Goal: Task Accomplishment & Management: Manage account settings

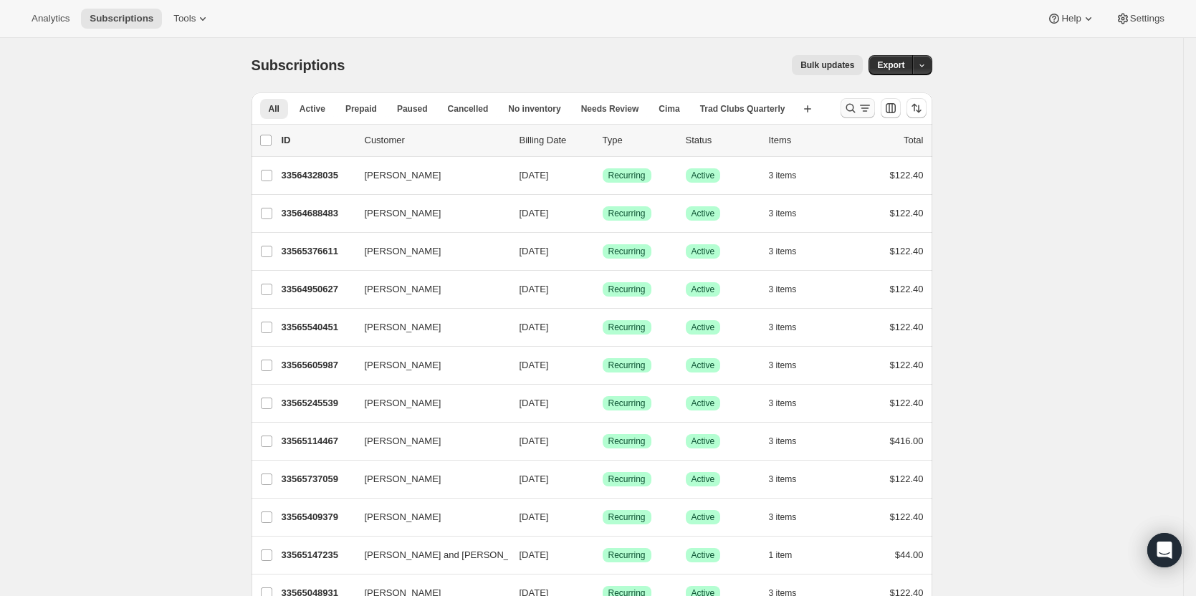
click at [858, 107] on icon "Search and filter results" at bounding box center [851, 108] width 14 height 14
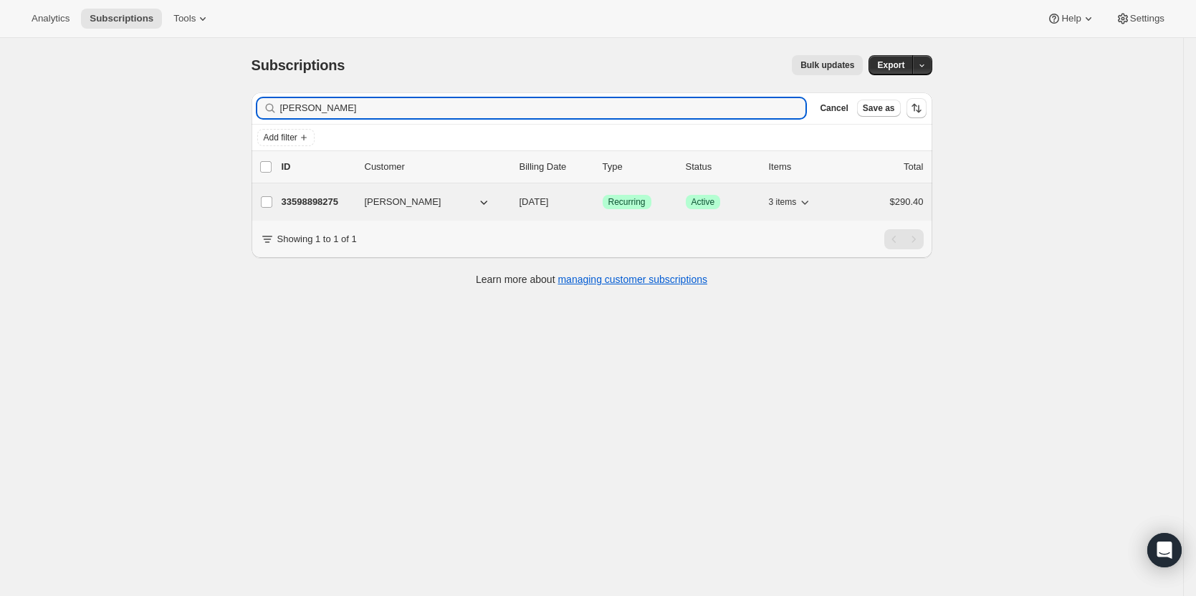
type input "[PERSON_NAME]"
click at [315, 201] on p "33598898275" at bounding box center [318, 202] width 72 height 14
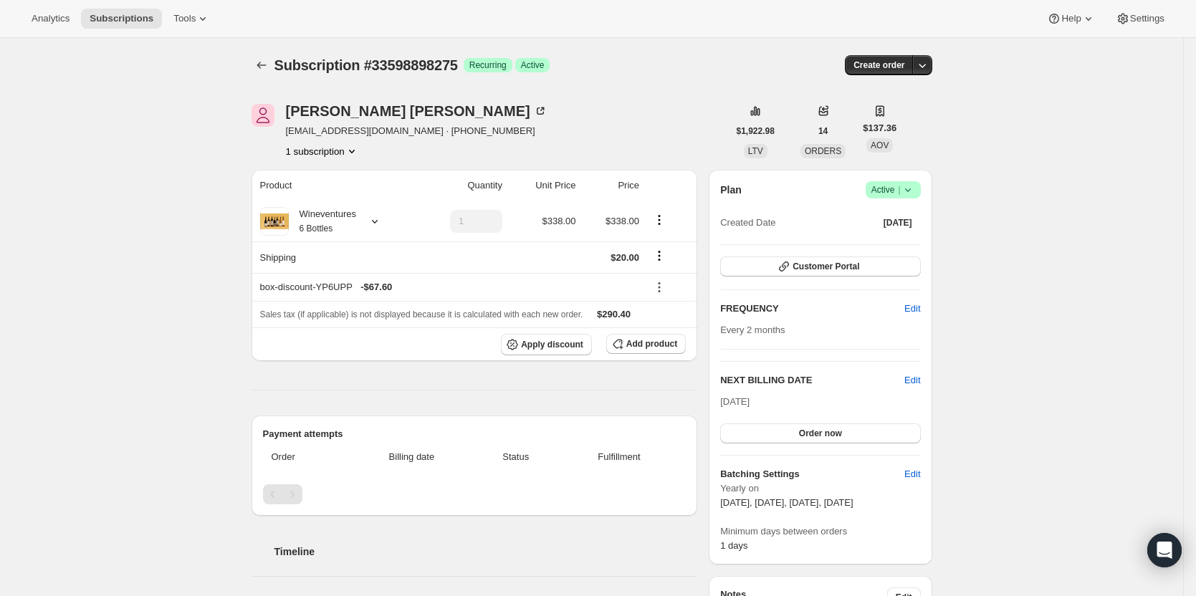
click at [912, 194] on icon at bounding box center [908, 190] width 14 height 14
click at [910, 237] on span "Cancel subscription" at bounding box center [897, 242] width 81 height 11
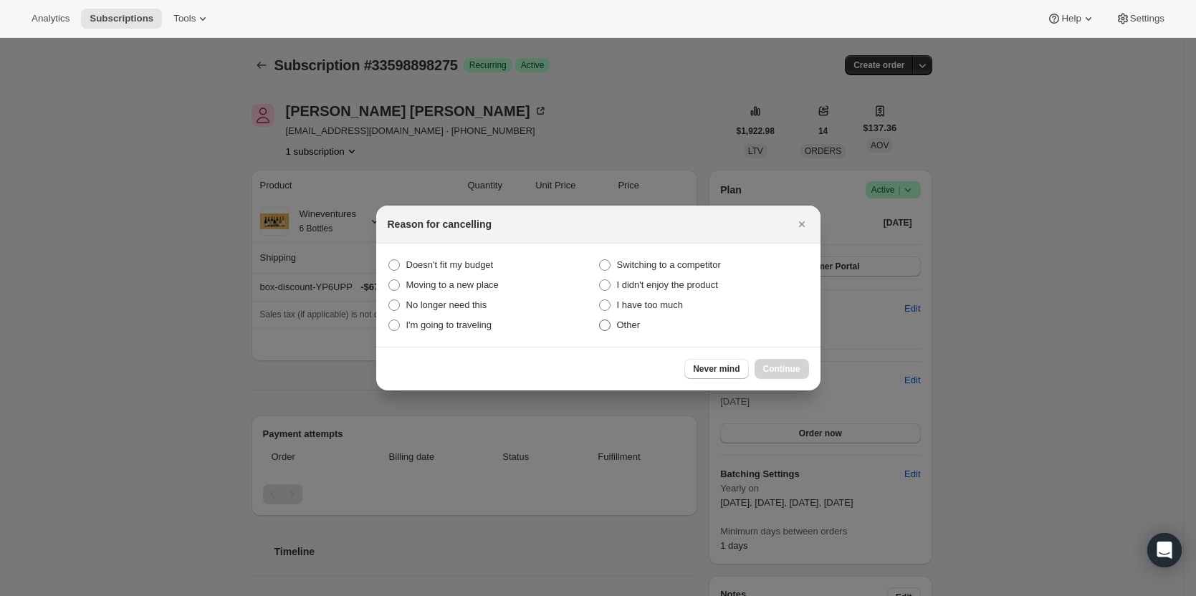
click at [619, 332] on span "Other" at bounding box center [629, 325] width 24 height 14
click at [600, 320] on input "Other" at bounding box center [599, 320] width 1 height 1
radio input "true"
click at [773, 371] on span "Continue" at bounding box center [781, 368] width 37 height 11
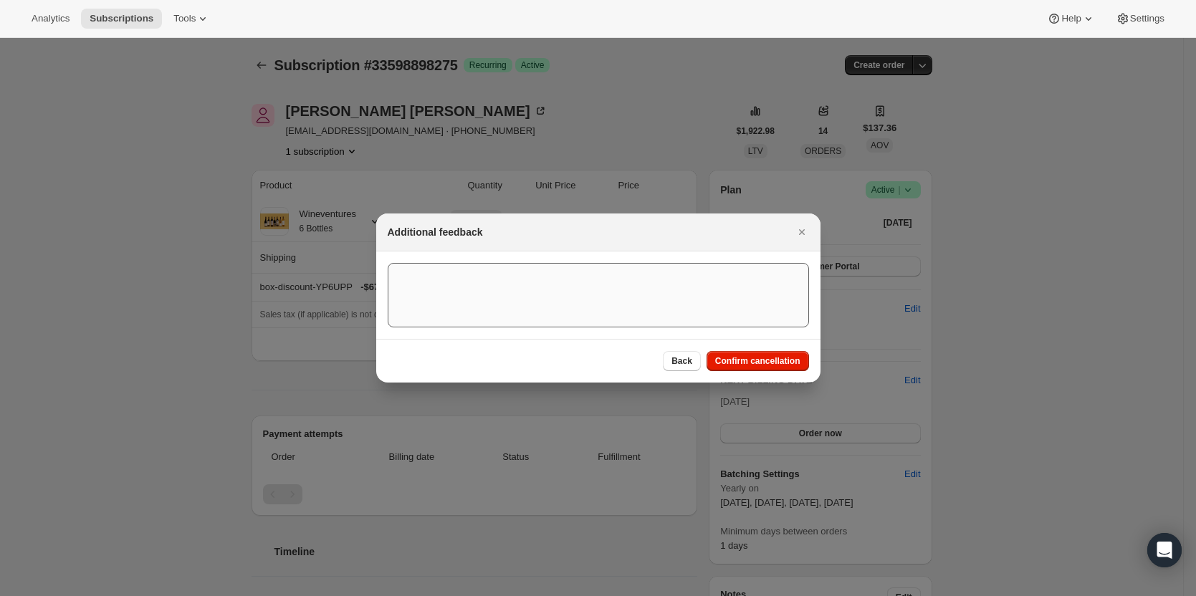
click at [728, 365] on span "Confirm cancellation" at bounding box center [757, 361] width 85 height 11
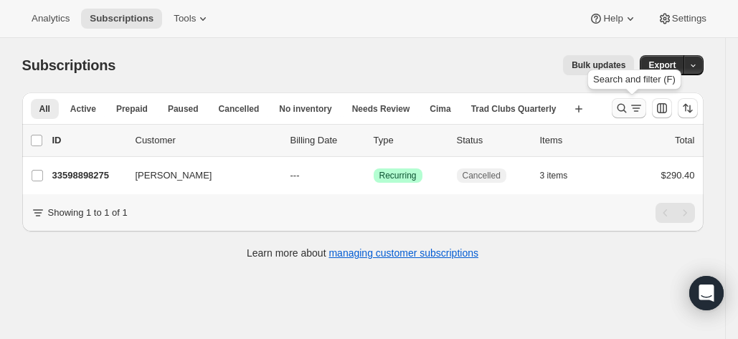
click at [622, 107] on icon "Search and filter results" at bounding box center [621, 108] width 14 height 14
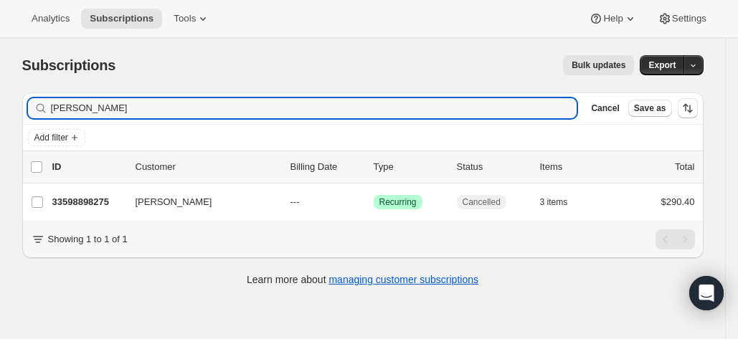
drag, startPoint x: 146, startPoint y: 110, endPoint x: -19, endPoint y: 114, distance: 164.9
click at [0, 114] on html "Analytics Subscriptions Tools Help Settings Skip to content Subscriptions. This…" at bounding box center [369, 169] width 738 height 339
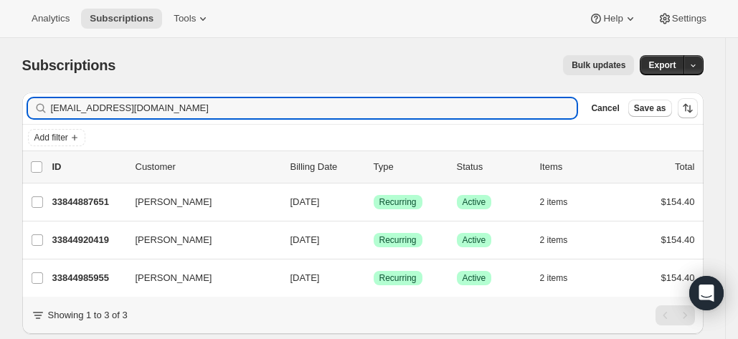
scroll to position [48, 0]
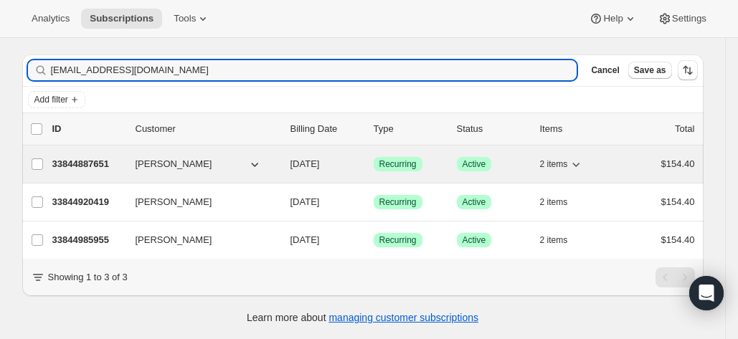
type input "[EMAIL_ADDRESS][DOMAIN_NAME]"
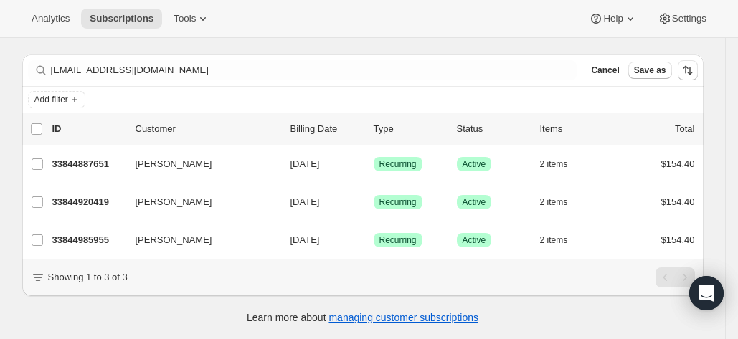
drag, startPoint x: 80, startPoint y: 154, endPoint x: 399, endPoint y: 22, distance: 344.5
click at [399, 22] on div "Analytics Subscriptions Tools Help Settings" at bounding box center [369, 19] width 738 height 38
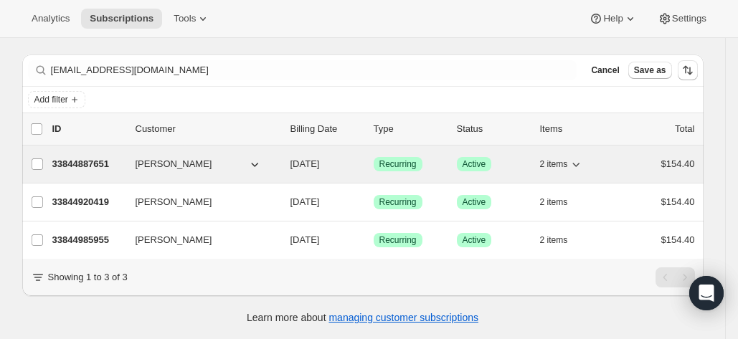
click at [71, 157] on p "33844887651" at bounding box center [88, 164] width 72 height 14
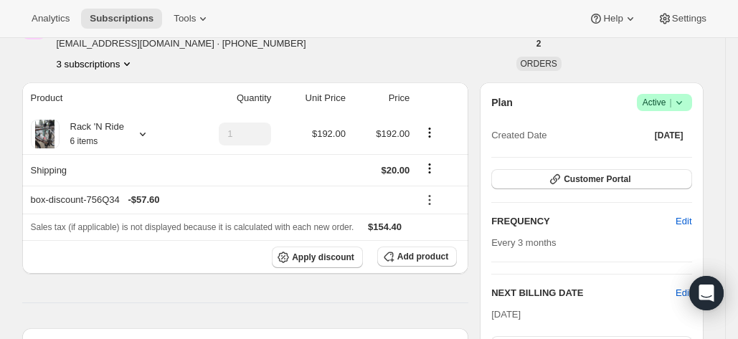
scroll to position [108, 0]
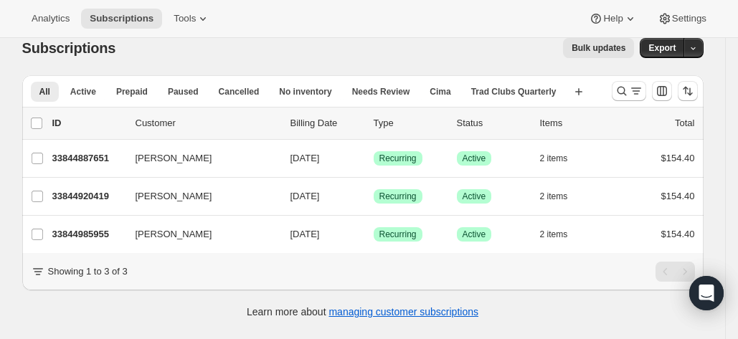
scroll to position [27, 0]
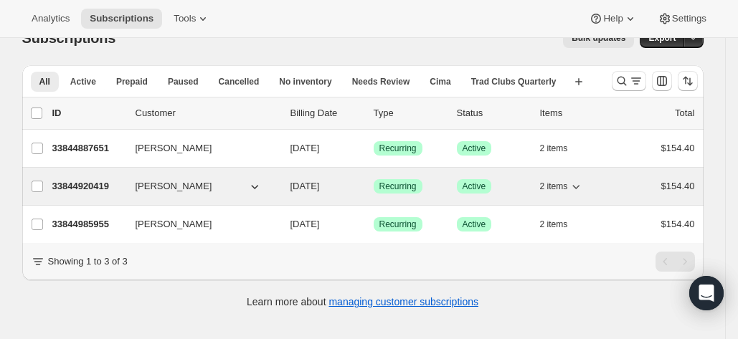
click at [70, 181] on p "33844920419" at bounding box center [88, 186] width 72 height 14
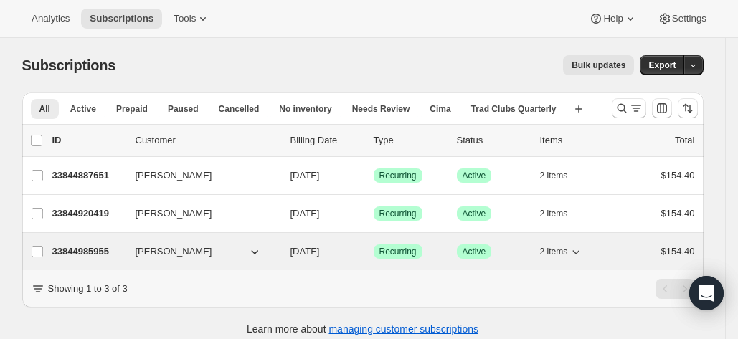
click at [73, 244] on p "33844985955" at bounding box center [88, 251] width 72 height 14
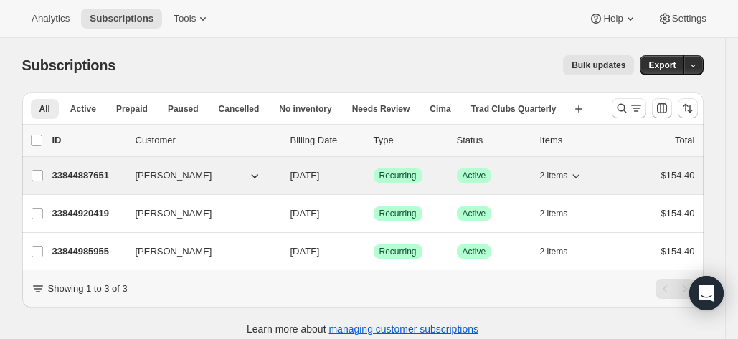
click at [85, 171] on p "33844887651" at bounding box center [88, 175] width 72 height 14
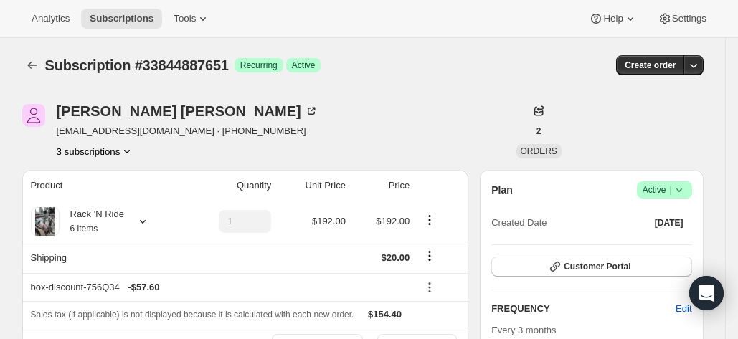
click at [370, 133] on div "[PERSON_NAME] [EMAIL_ADDRESS][DOMAIN_NAME] · [PHONE_NUMBER] 3 subscriptions" at bounding box center [260, 131] width 477 height 54
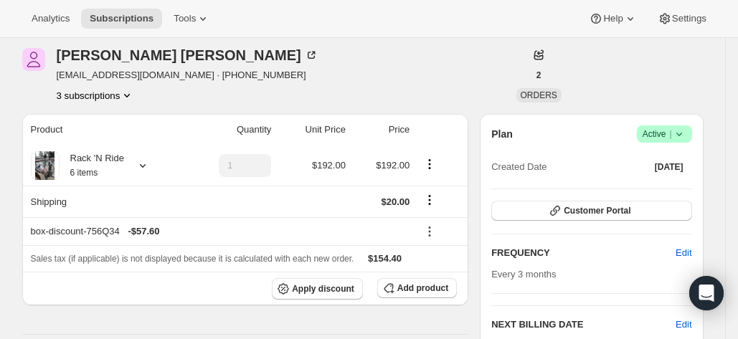
scroll to position [277, 0]
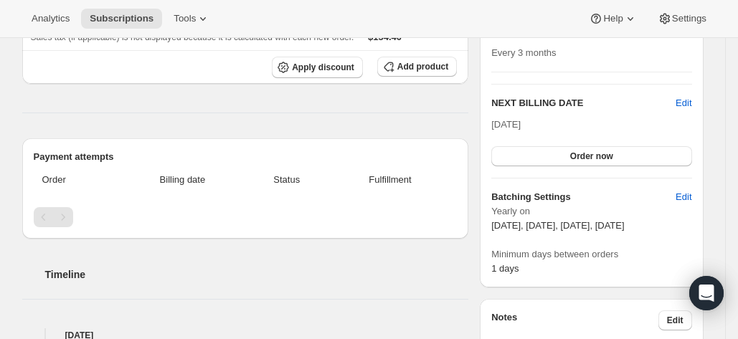
drag, startPoint x: 588, startPoint y: 123, endPoint x: 492, endPoint y: 127, distance: 96.1
click at [492, 127] on div "Plan Success Active | Created Date [DATE] Customer Portal FREQUENCY Edit Every …" at bounding box center [591, 89] width 223 height 395
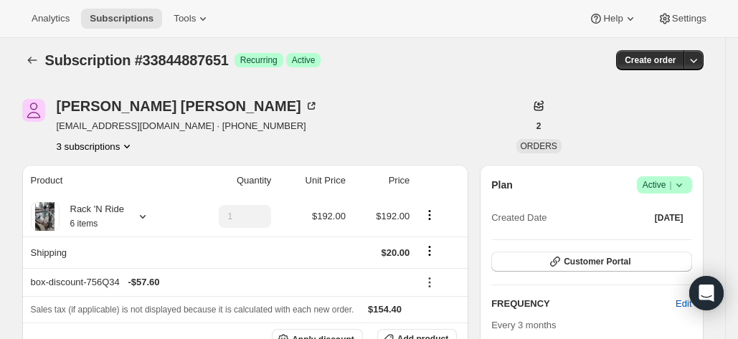
scroll to position [174, 0]
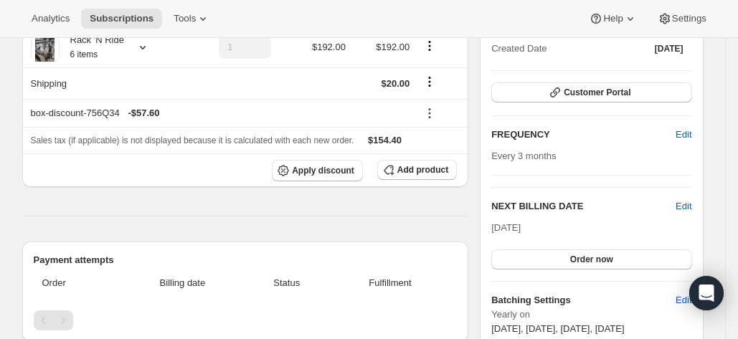
click at [625, 199] on h2 "NEXT BILLING DATE" at bounding box center [583, 206] width 184 height 14
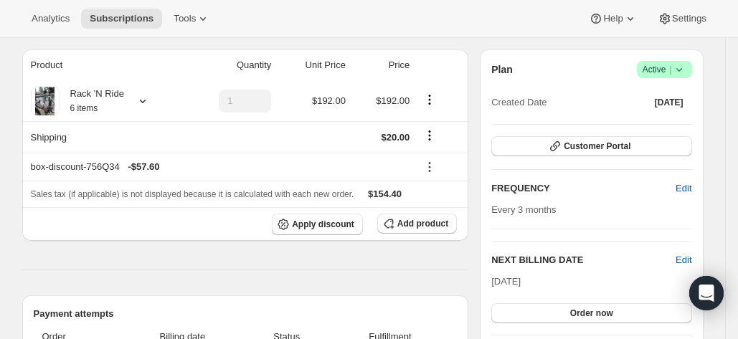
scroll to position [120, 0]
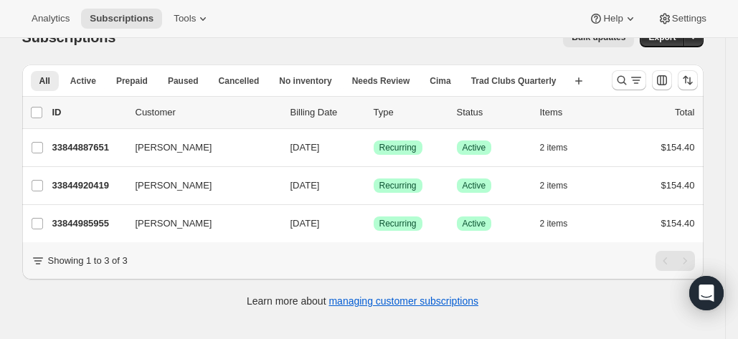
scroll to position [34, 0]
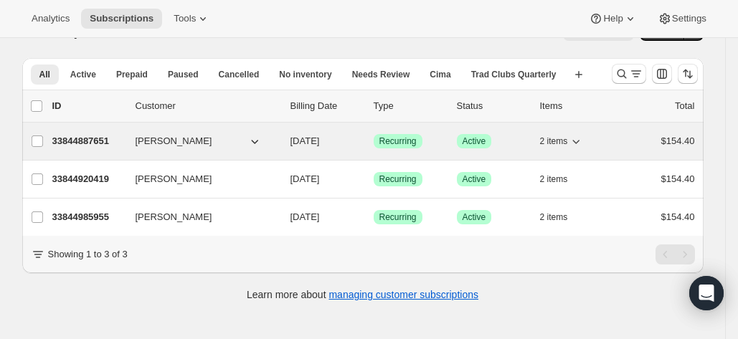
click at [583, 143] on icon "button" at bounding box center [575, 141] width 14 height 14
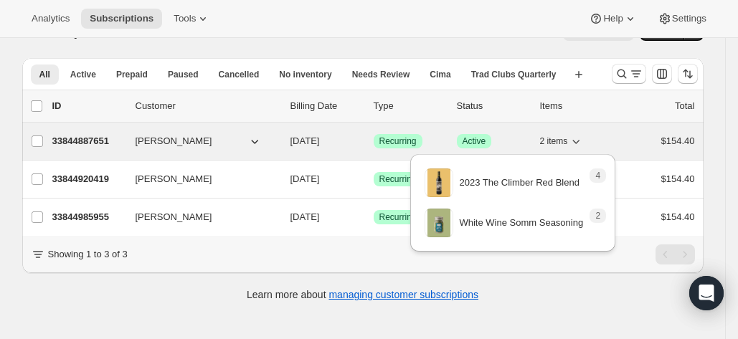
click at [583, 143] on icon "button" at bounding box center [575, 141] width 14 height 14
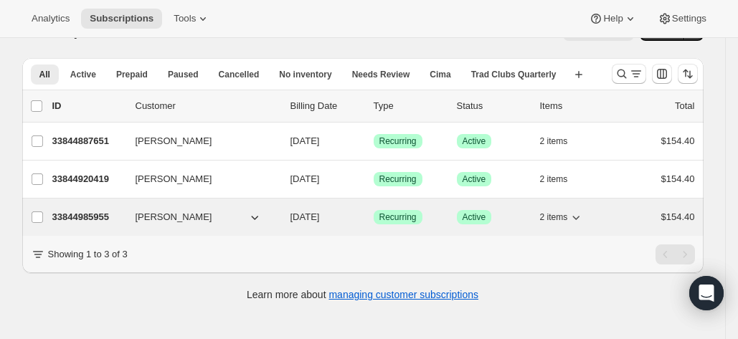
scroll to position [37, 0]
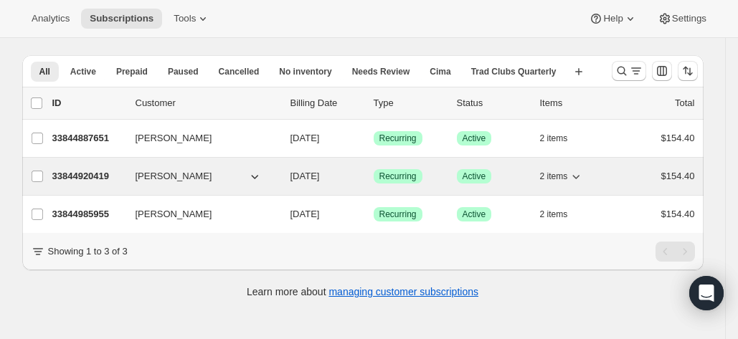
click at [581, 177] on icon "button" at bounding box center [575, 176] width 14 height 14
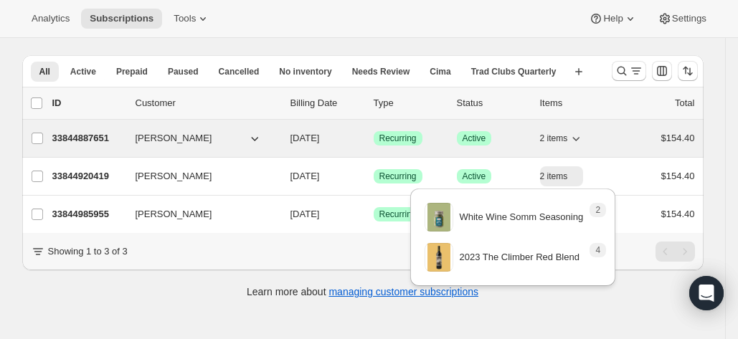
click at [578, 138] on icon "button" at bounding box center [576, 139] width 7 height 4
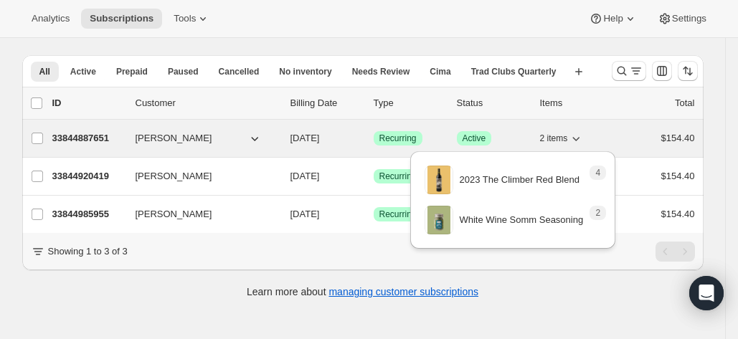
click at [578, 138] on icon "button" at bounding box center [576, 139] width 7 height 4
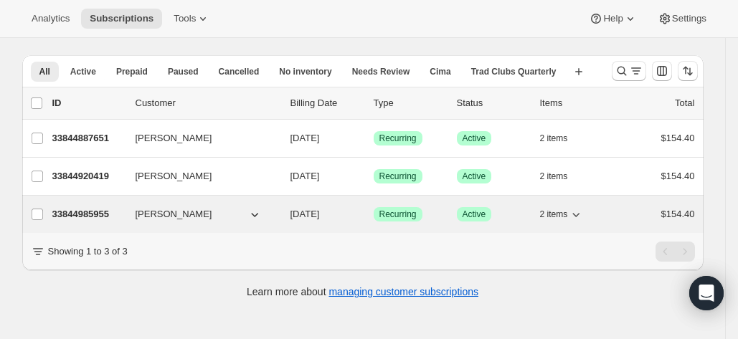
click at [576, 214] on icon "button" at bounding box center [575, 214] width 14 height 14
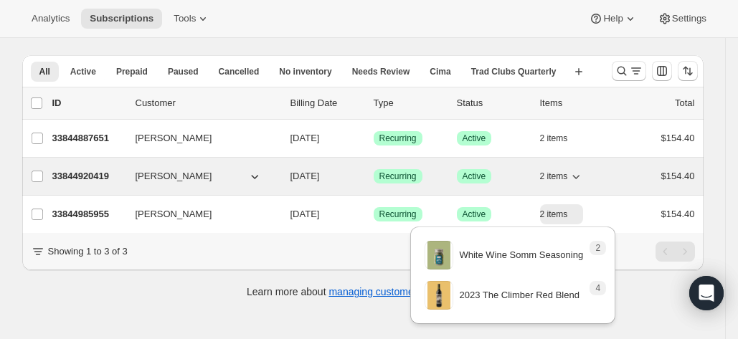
click at [580, 176] on icon "button" at bounding box center [576, 177] width 7 height 4
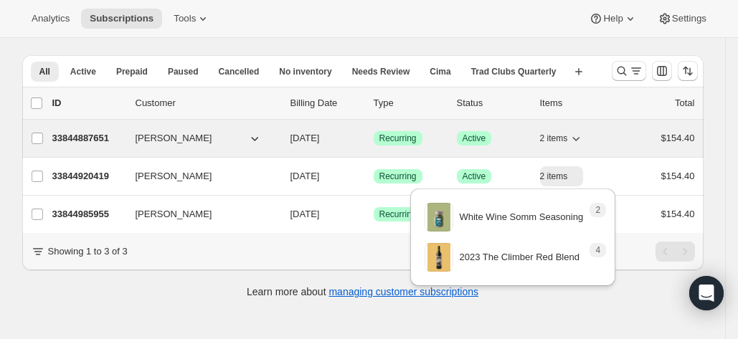
click at [580, 138] on icon "button" at bounding box center [576, 139] width 7 height 4
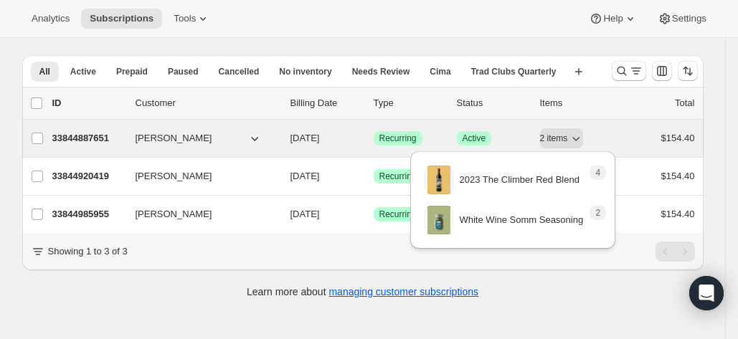
click at [100, 131] on p "33844887651" at bounding box center [88, 138] width 72 height 14
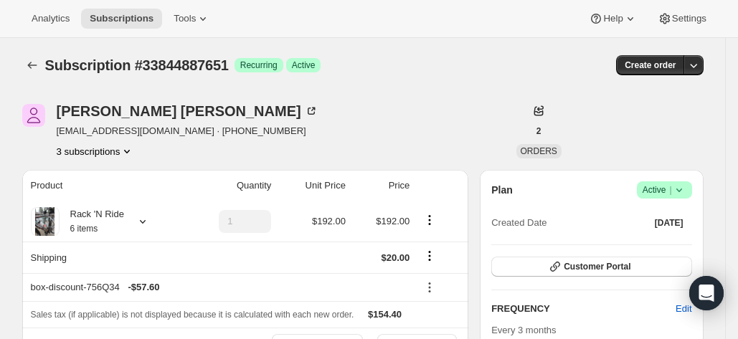
scroll to position [125, 0]
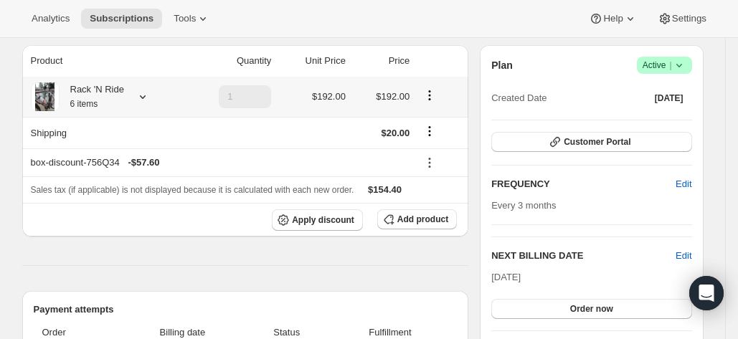
click at [140, 96] on icon at bounding box center [142, 97] width 14 height 14
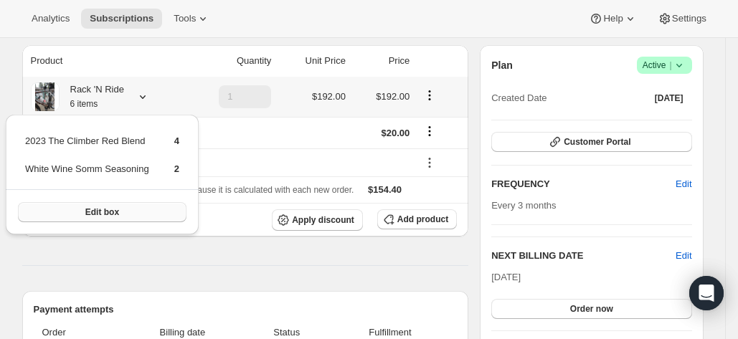
click at [142, 217] on button "Edit box" at bounding box center [102, 212] width 168 height 20
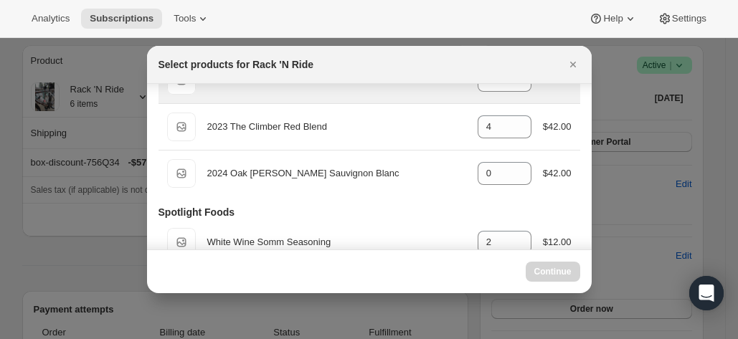
scroll to position [85, 0]
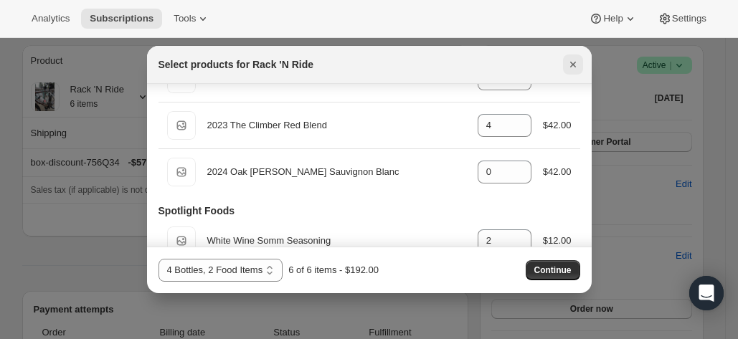
click at [566, 61] on icon "Close" at bounding box center [573, 64] width 14 height 14
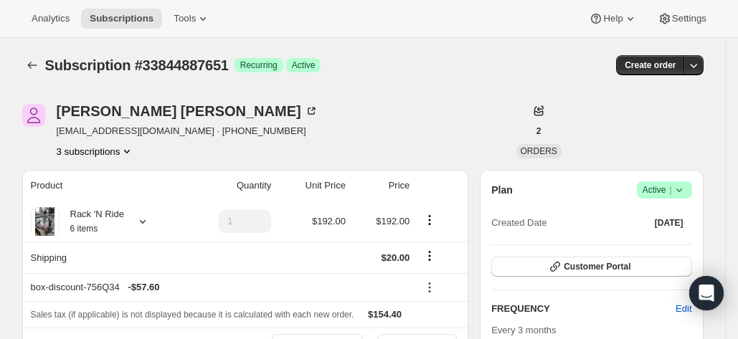
scroll to position [125, 0]
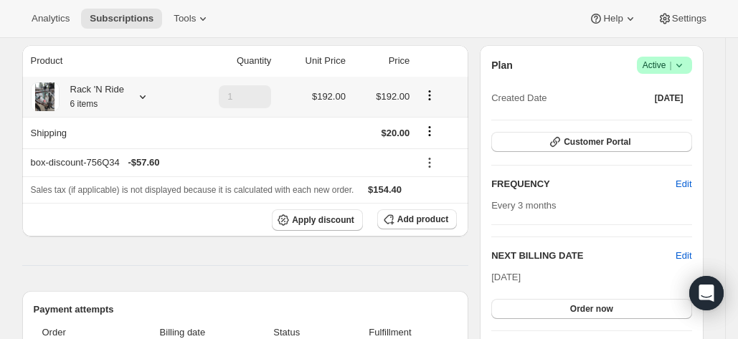
click at [145, 97] on icon at bounding box center [143, 97] width 6 height 4
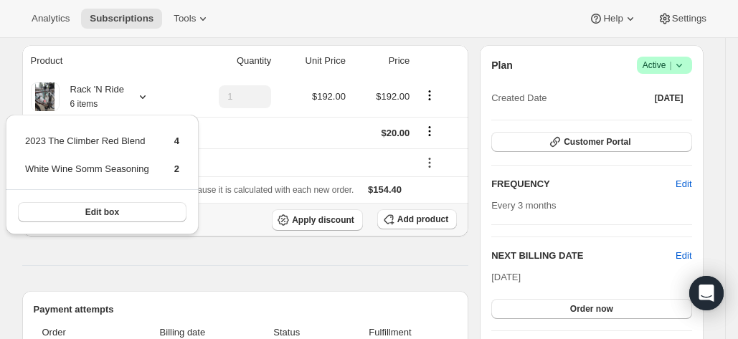
click at [242, 248] on div "Product Quantity Unit Price Price Rack 'N Ride 6 items 1 $192.00 $192.00 Shippi…" at bounding box center [245, 284] width 447 height 479
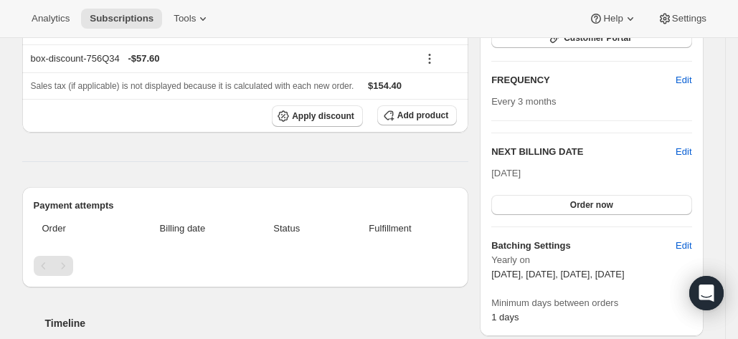
scroll to position [0, 0]
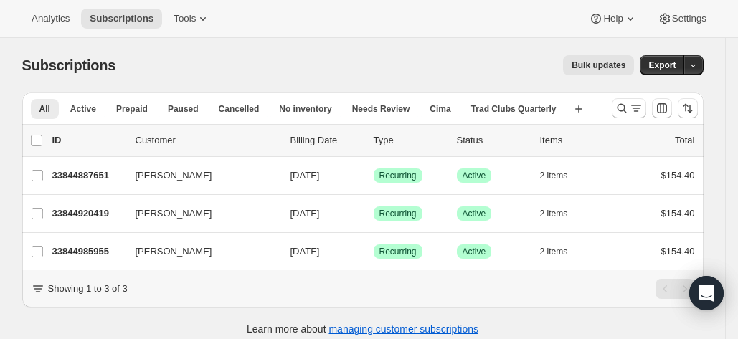
scroll to position [37, 0]
